Goal: Find specific page/section

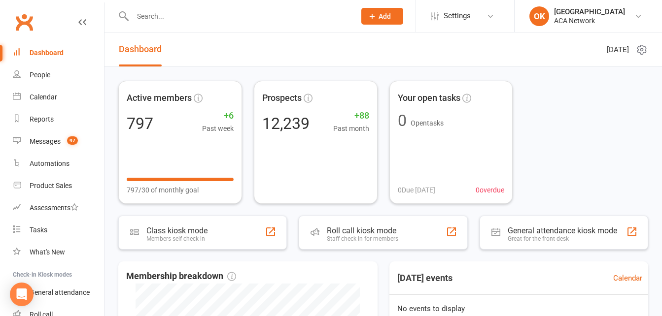
click at [172, 15] on input "text" at bounding box center [239, 16] width 219 height 14
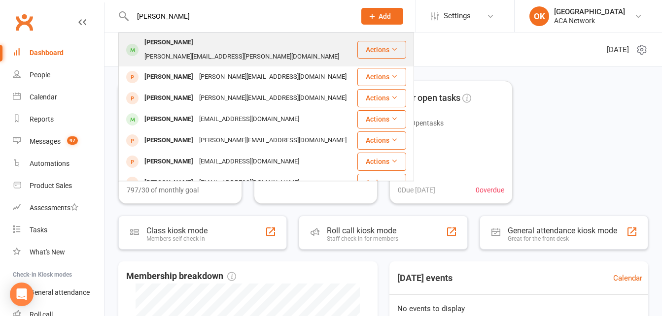
type input "[PERSON_NAME]"
click at [179, 46] on div "[PERSON_NAME]" at bounding box center [168, 42] width 55 height 14
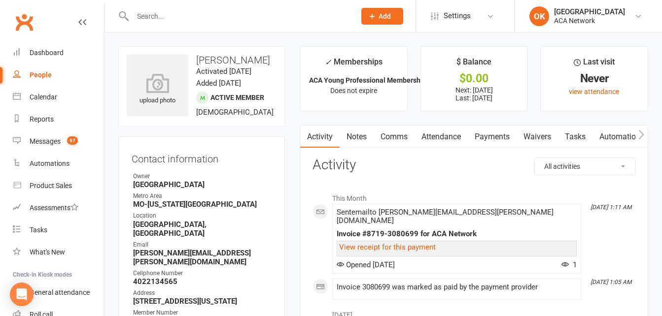
drag, startPoint x: 397, startPoint y: 210, endPoint x: -2, endPoint y: 130, distance: 406.8
drag, startPoint x: -2, startPoint y: 130, endPoint x: 626, endPoint y: 28, distance: 636.2
click at [626, 28] on li "OK [GEOGRAPHIC_DATA] [GEOGRAPHIC_DATA] ACA Network My profile Help Terms & cond…" at bounding box center [588, 16] width 148 height 32
click at [38, 120] on div "Reports" at bounding box center [42, 119] width 24 height 8
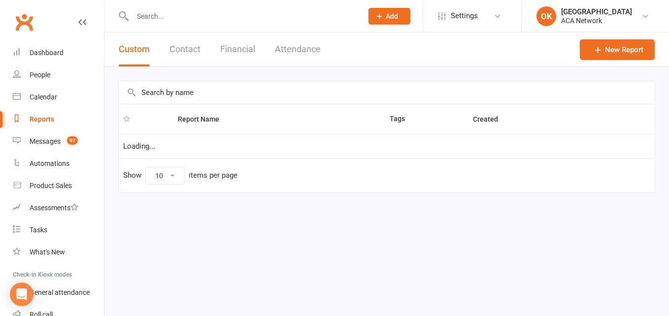
select select "100"
